Goal: Task Accomplishment & Management: Use online tool/utility

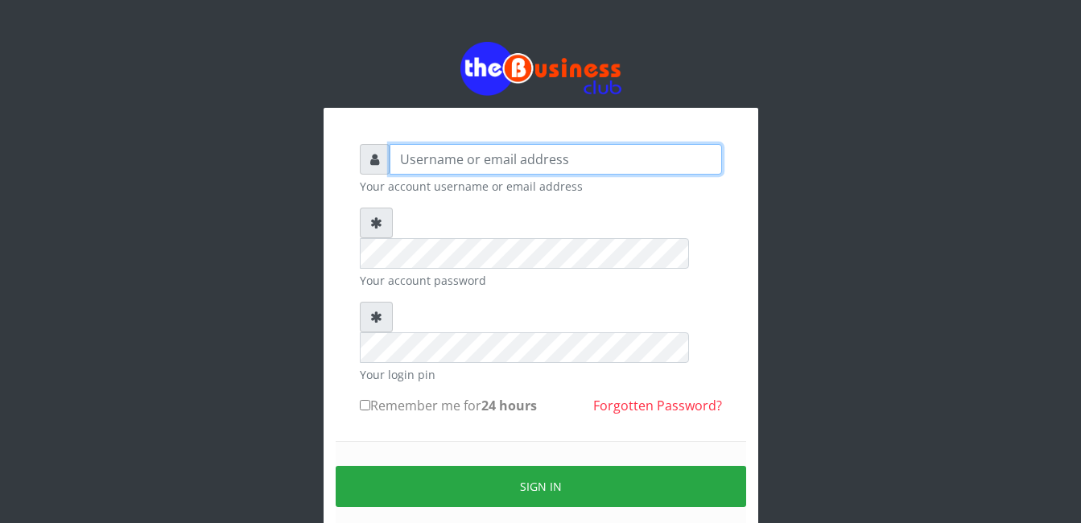
type input "Mlanga"
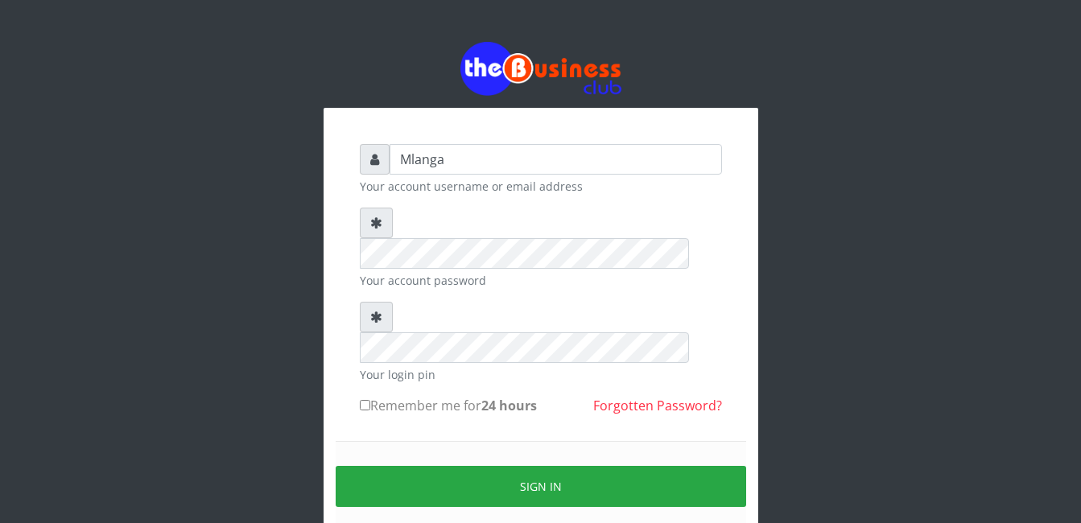
click at [125, 359] on div "Mlanga Your account username or email address Your account password Your login …" at bounding box center [541, 320] width 918 height 641
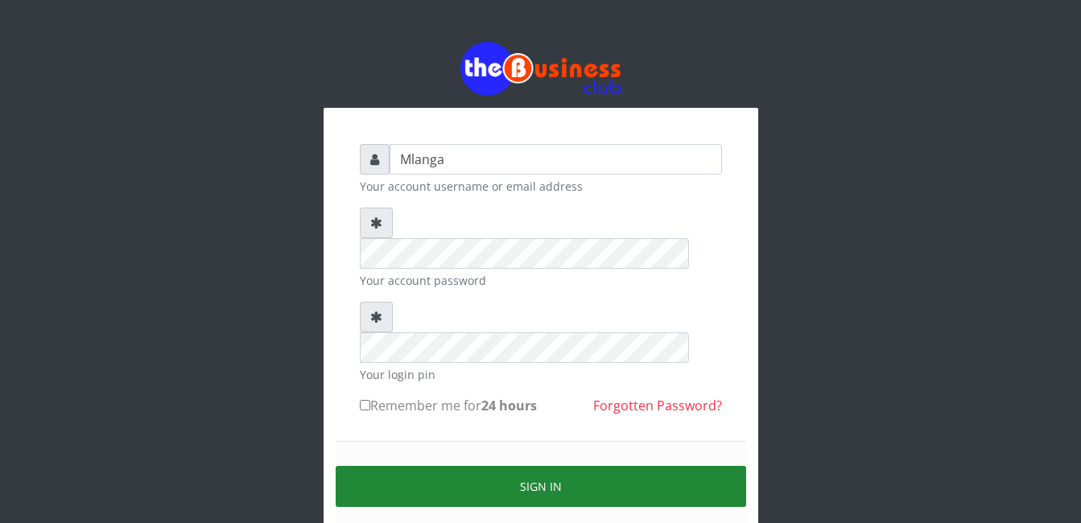
click at [573, 466] on button "Sign in" at bounding box center [541, 486] width 411 height 41
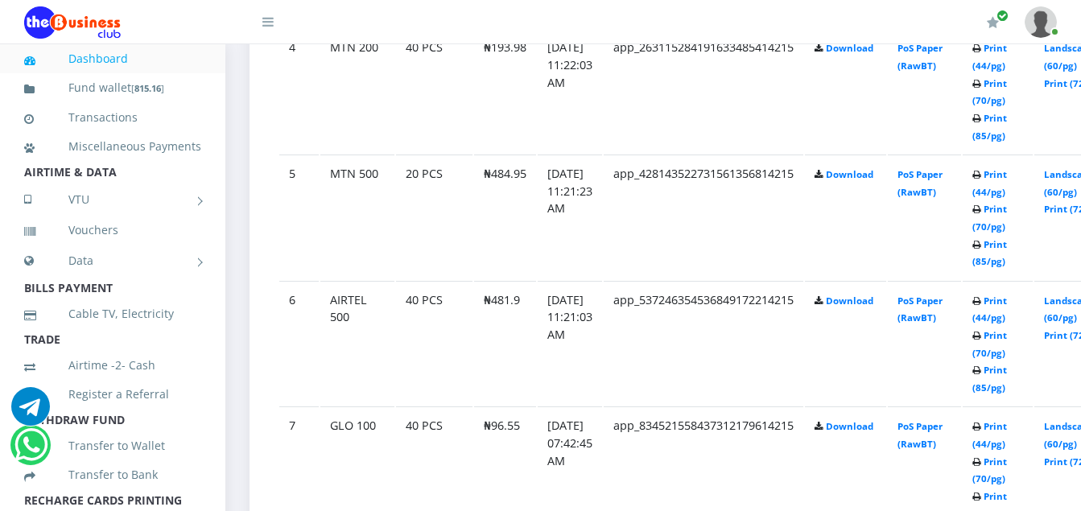
scroll to position [1385, 0]
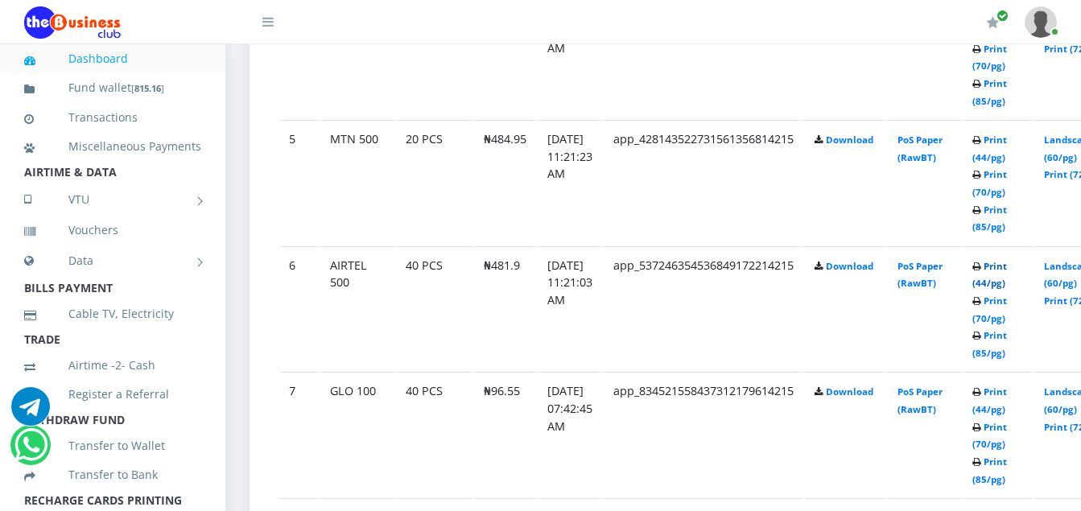
click at [1007, 268] on link "Print (44/pg)" at bounding box center [990, 275] width 35 height 30
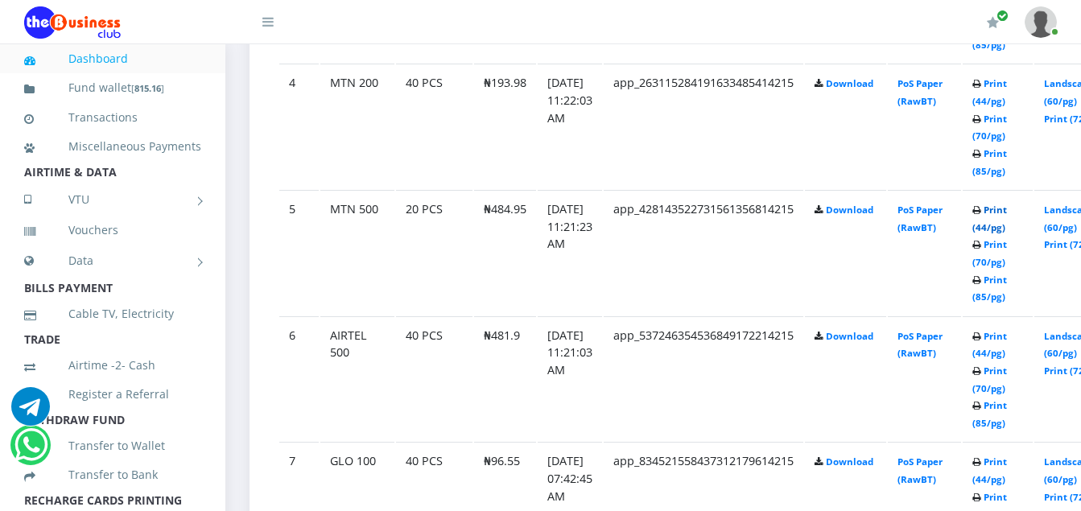
click at [1007, 213] on link "Print (44/pg)" at bounding box center [990, 219] width 35 height 30
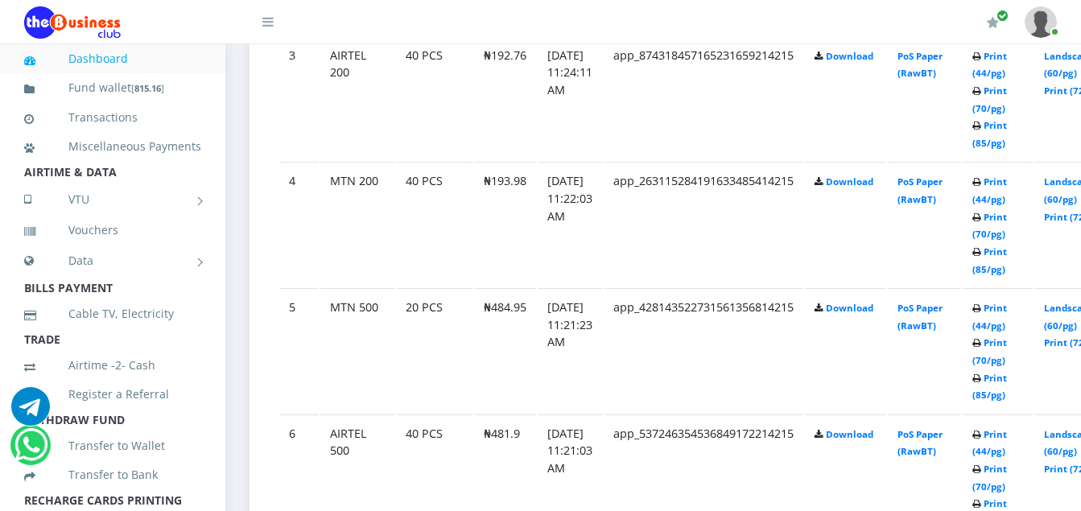
scroll to position [1192, 0]
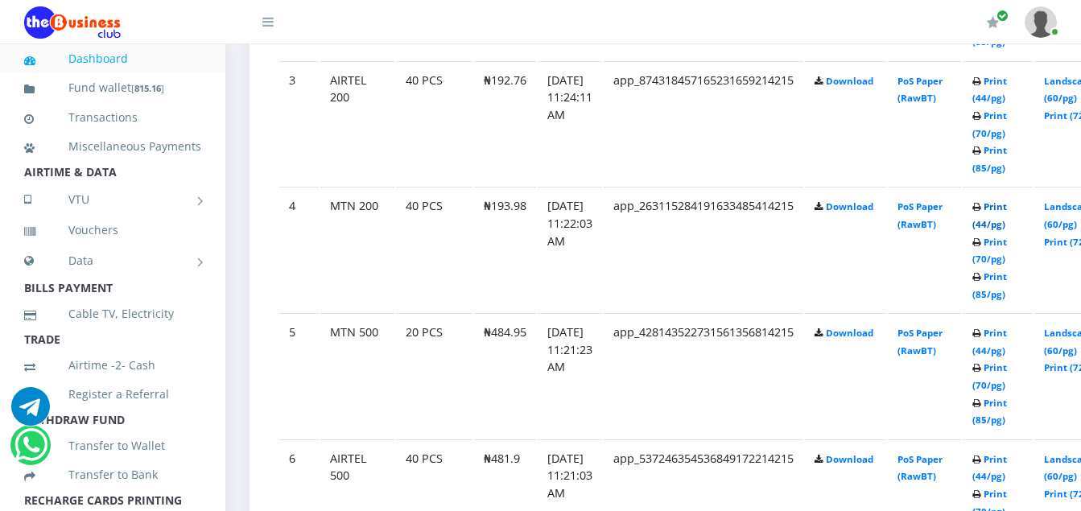
click at [1007, 210] on link "Print (44/pg)" at bounding box center [990, 215] width 35 height 30
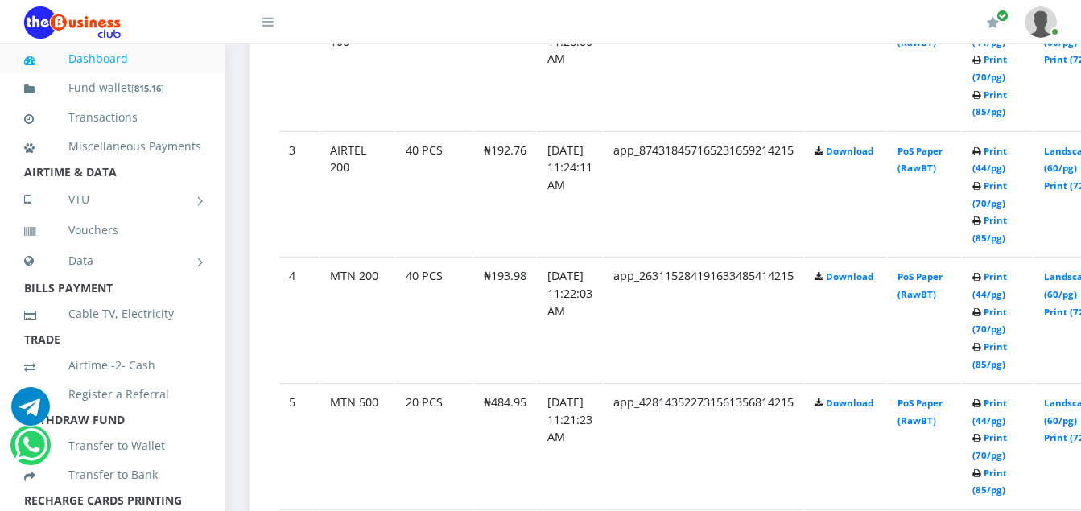
scroll to position [1192, 0]
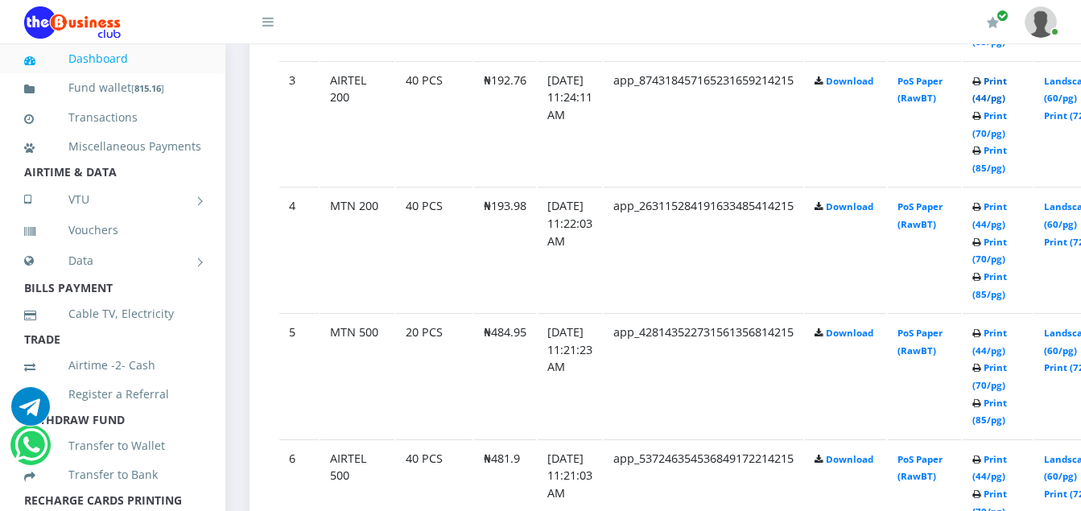
click at [1007, 83] on link "Print (44/pg)" at bounding box center [990, 90] width 35 height 30
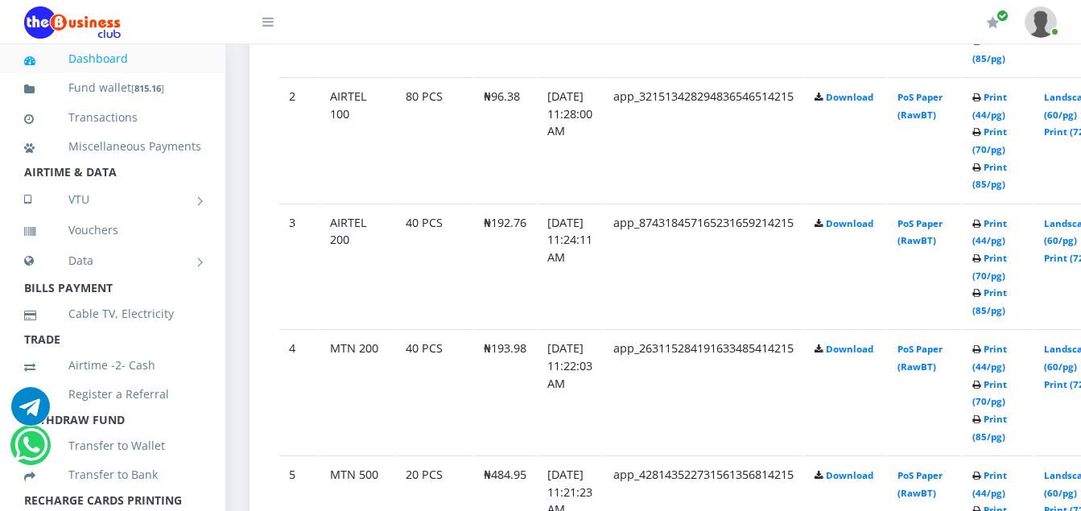
scroll to position [1031, 0]
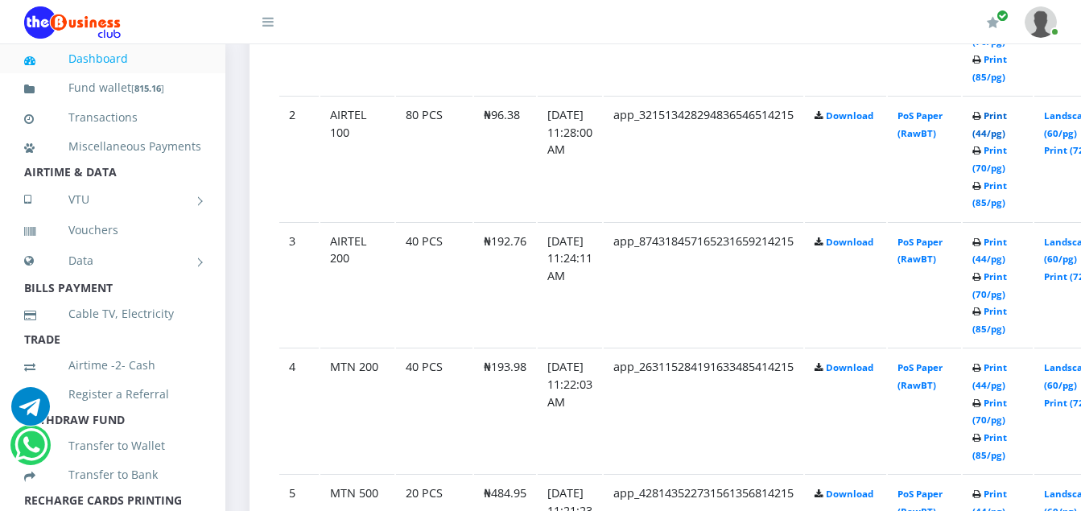
click at [1007, 122] on link "Print (44/pg)" at bounding box center [990, 124] width 35 height 30
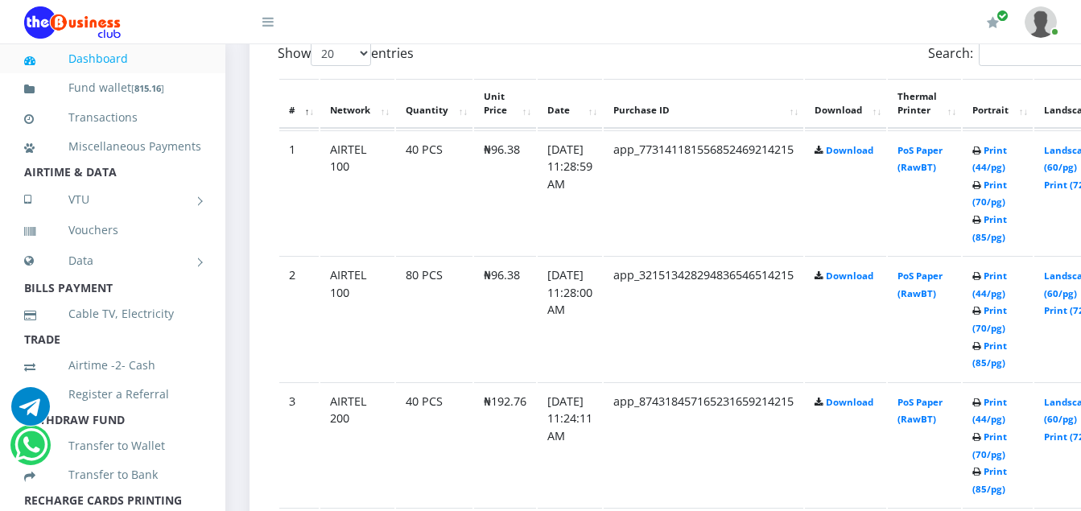
scroll to position [864, 0]
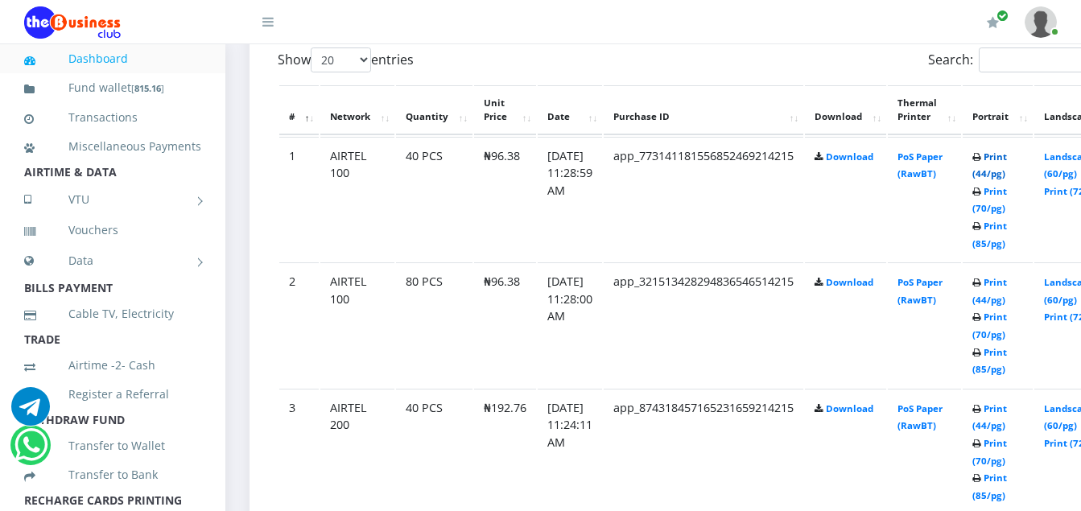
click at [1007, 155] on link "Print (44/pg)" at bounding box center [990, 166] width 35 height 30
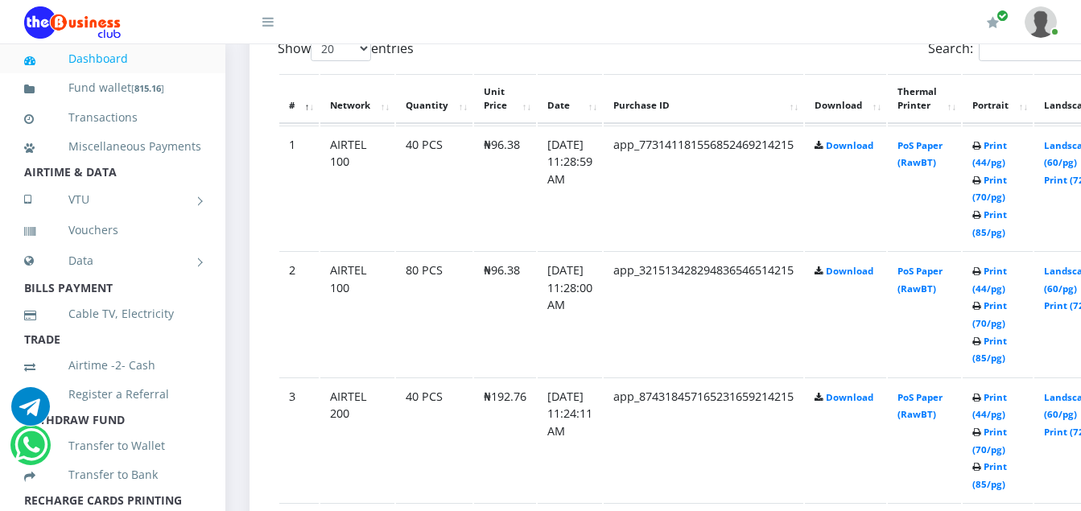
scroll to position [864, 0]
